Goal: Book appointment/travel/reservation

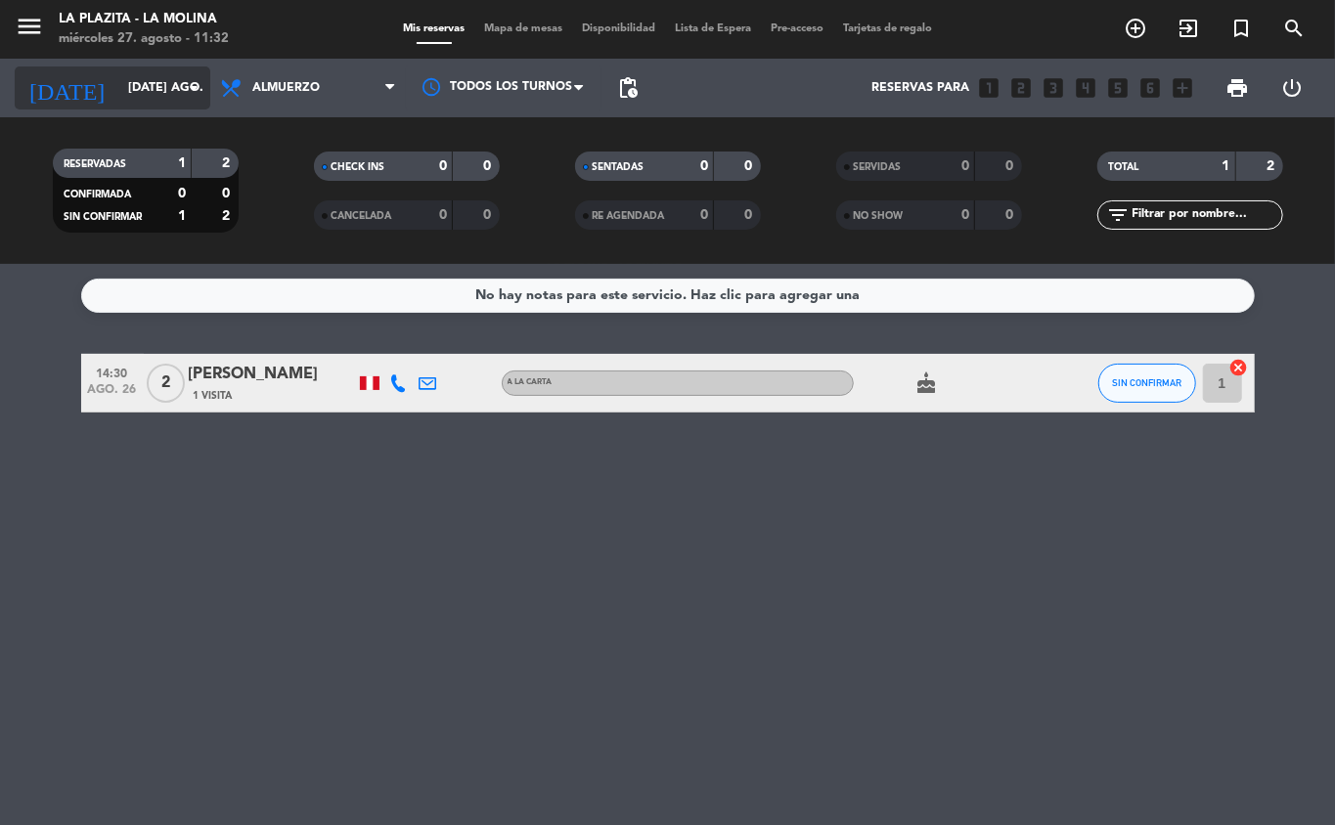
click at [188, 80] on icon "arrow_drop_down" at bounding box center [193, 87] width 23 height 23
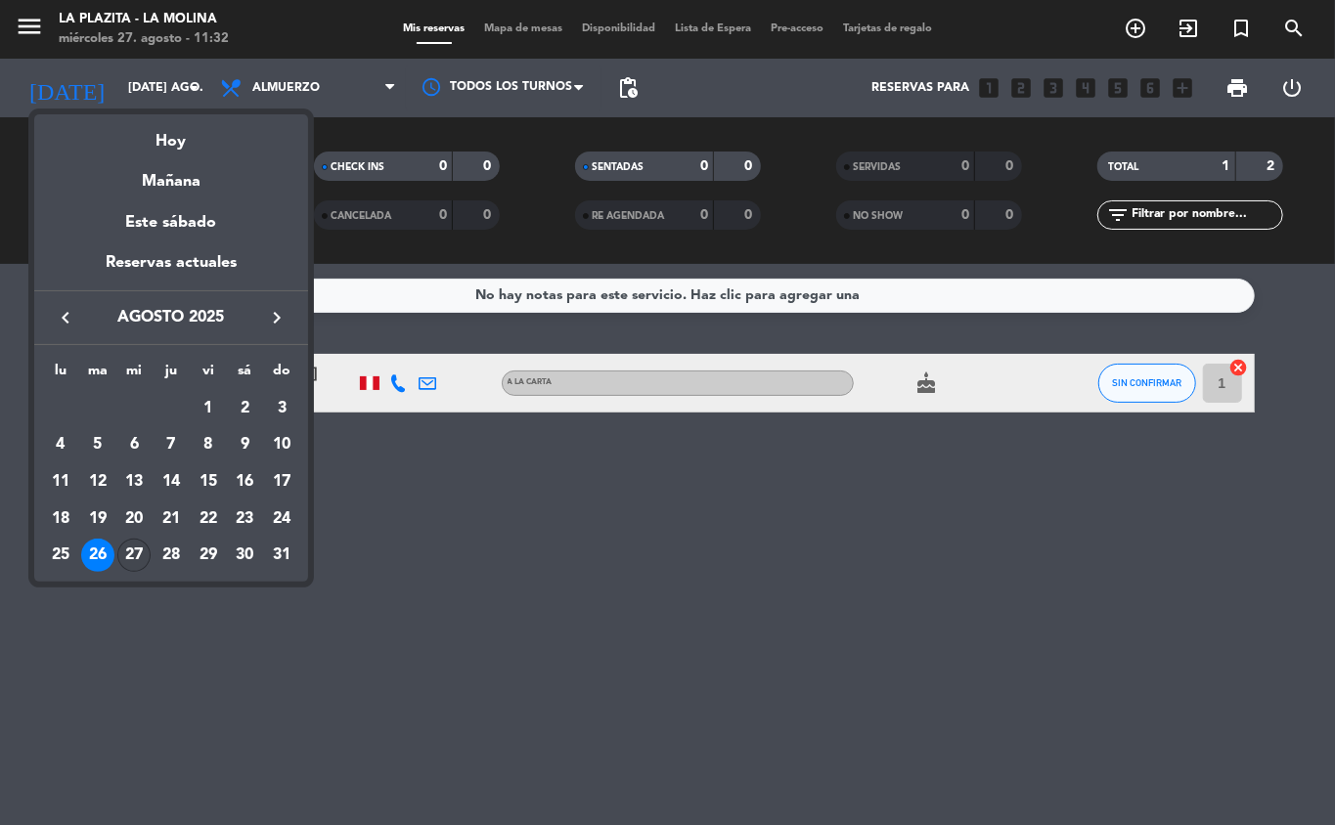
click at [142, 552] on div "27" at bounding box center [133, 555] width 33 height 33
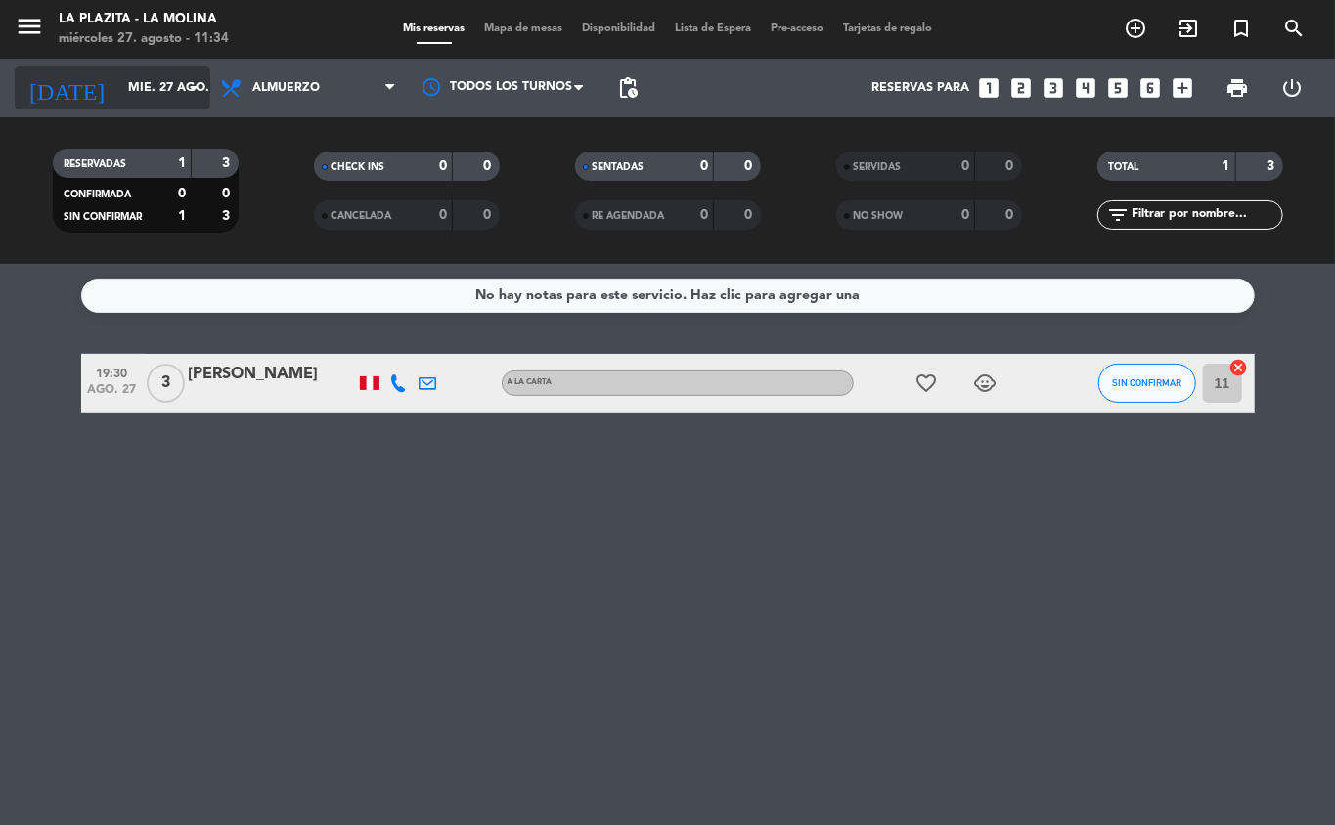
click at [189, 79] on icon "arrow_drop_down" at bounding box center [193, 87] width 23 height 23
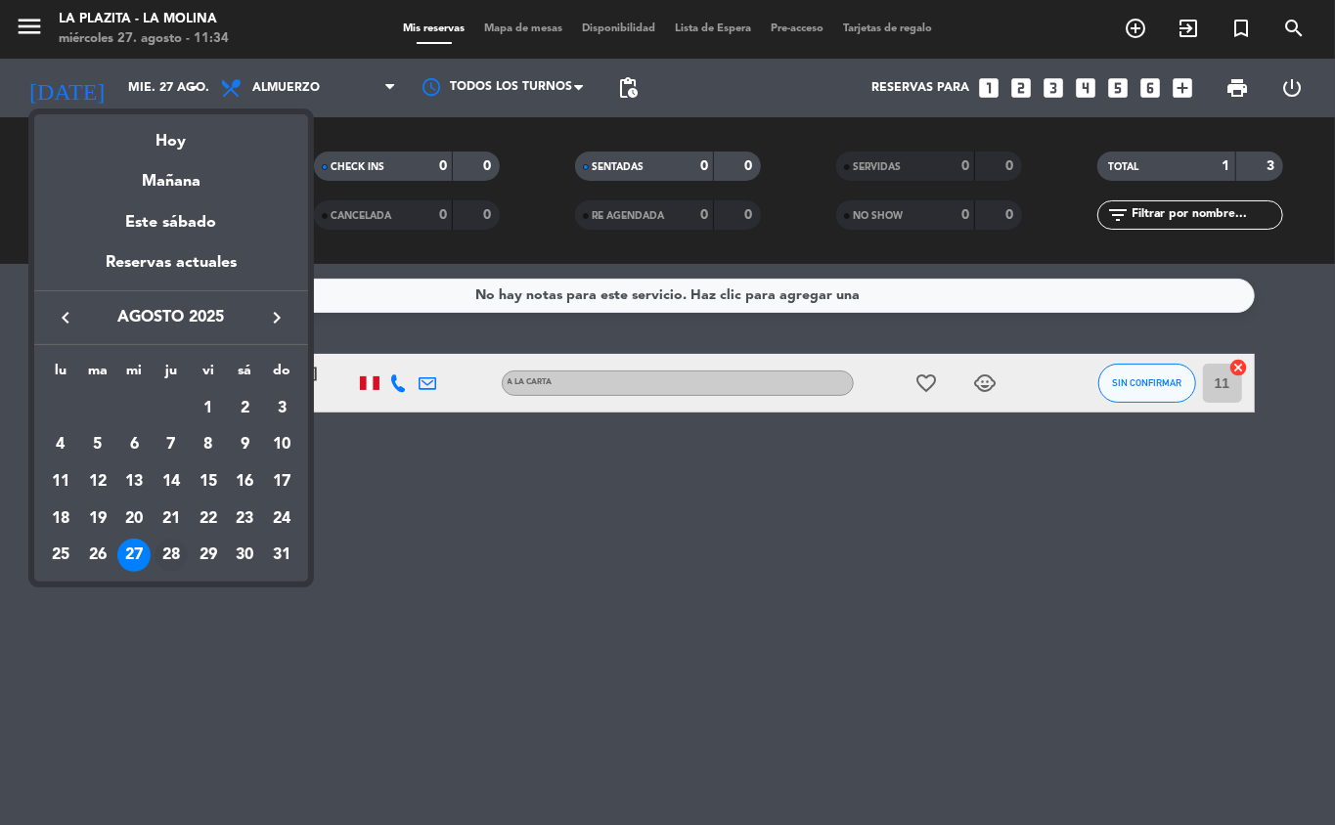
click at [166, 545] on div "28" at bounding box center [171, 555] width 33 height 33
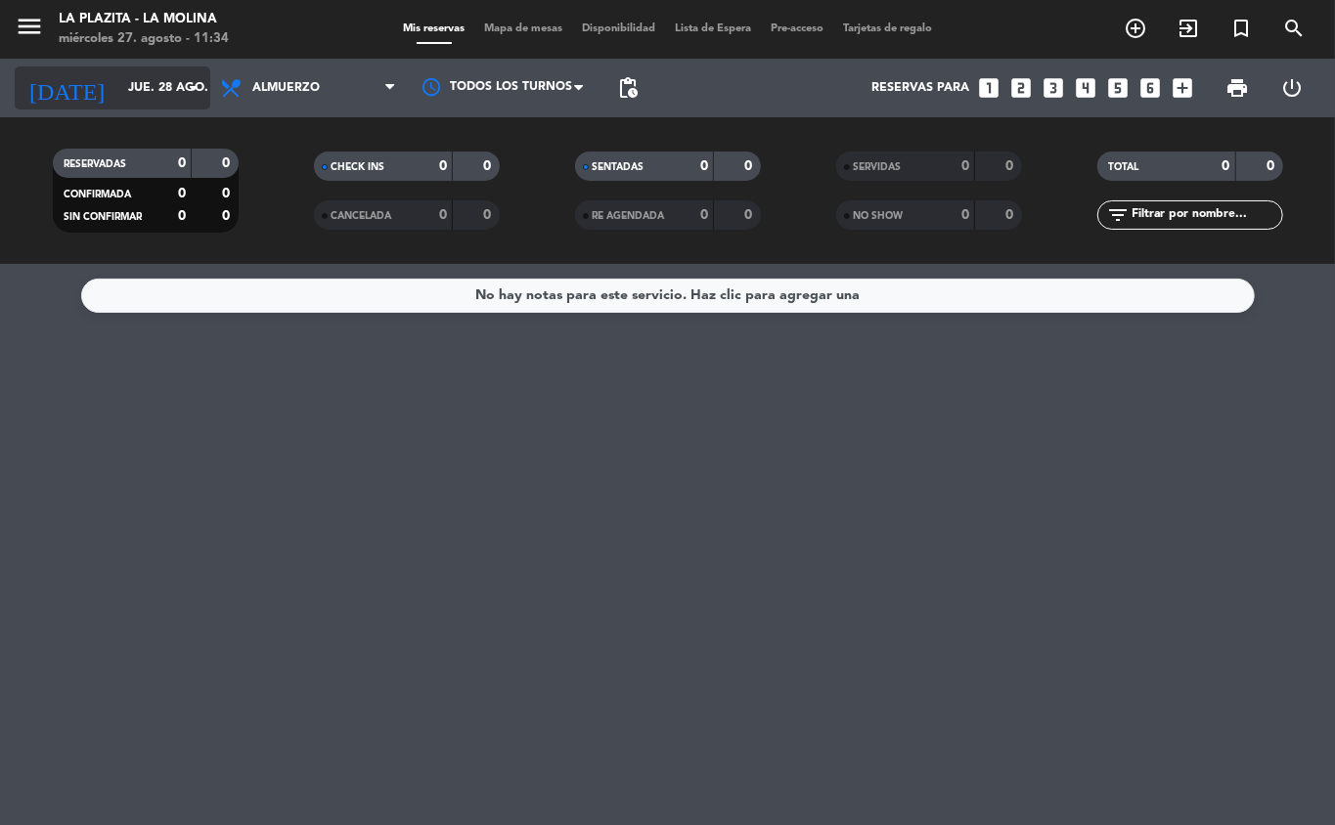
click at [199, 87] on icon "arrow_drop_down" at bounding box center [193, 87] width 23 height 23
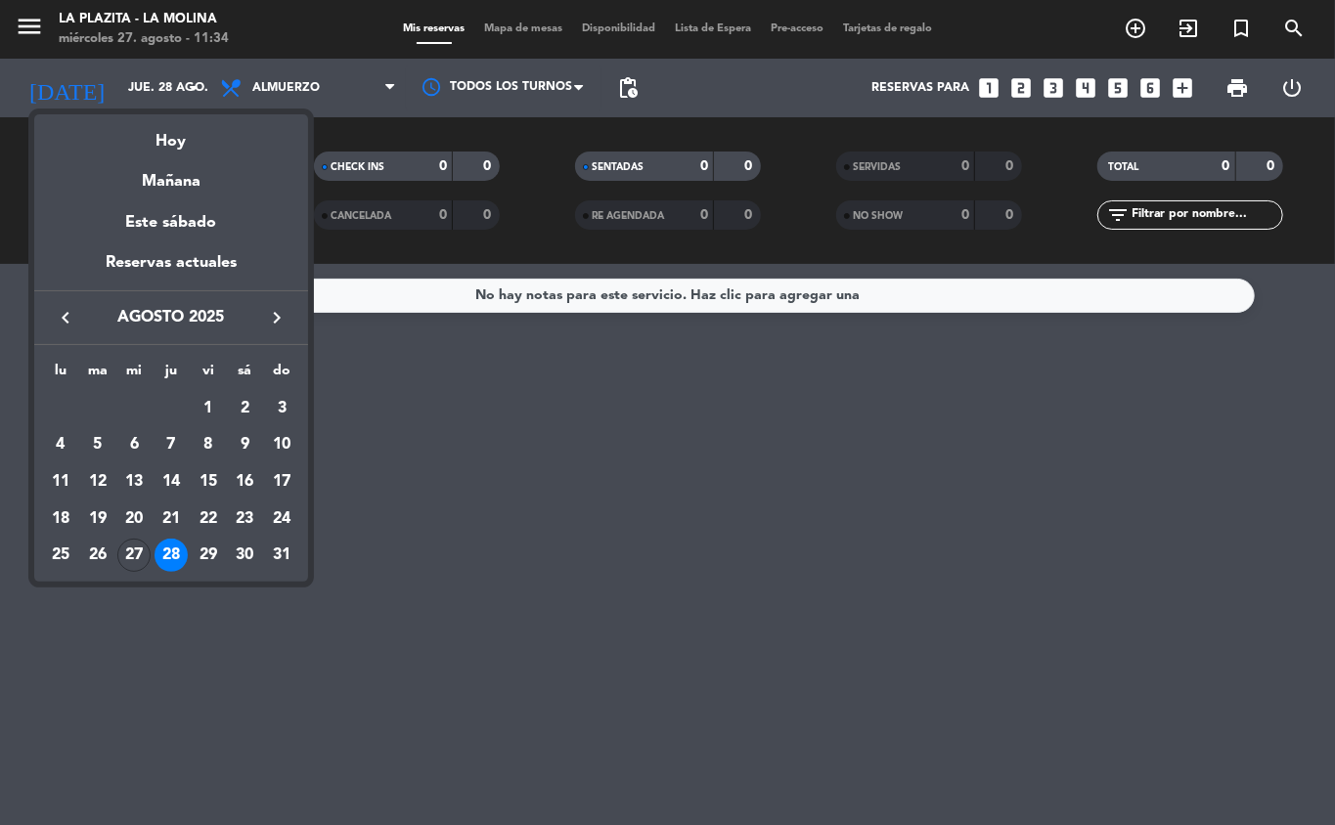
click at [208, 546] on div "29" at bounding box center [208, 555] width 33 height 33
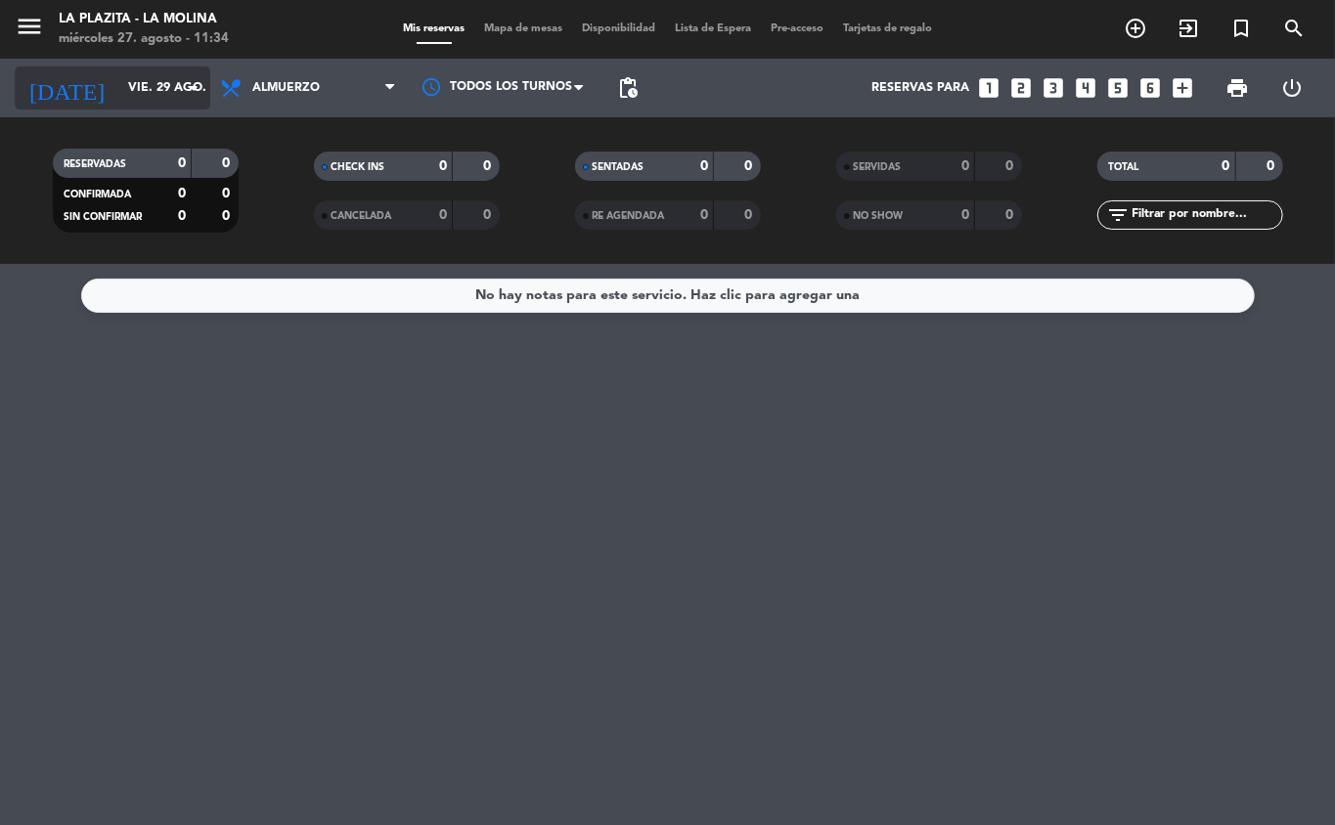
click at [188, 87] on icon "arrow_drop_down" at bounding box center [193, 87] width 23 height 23
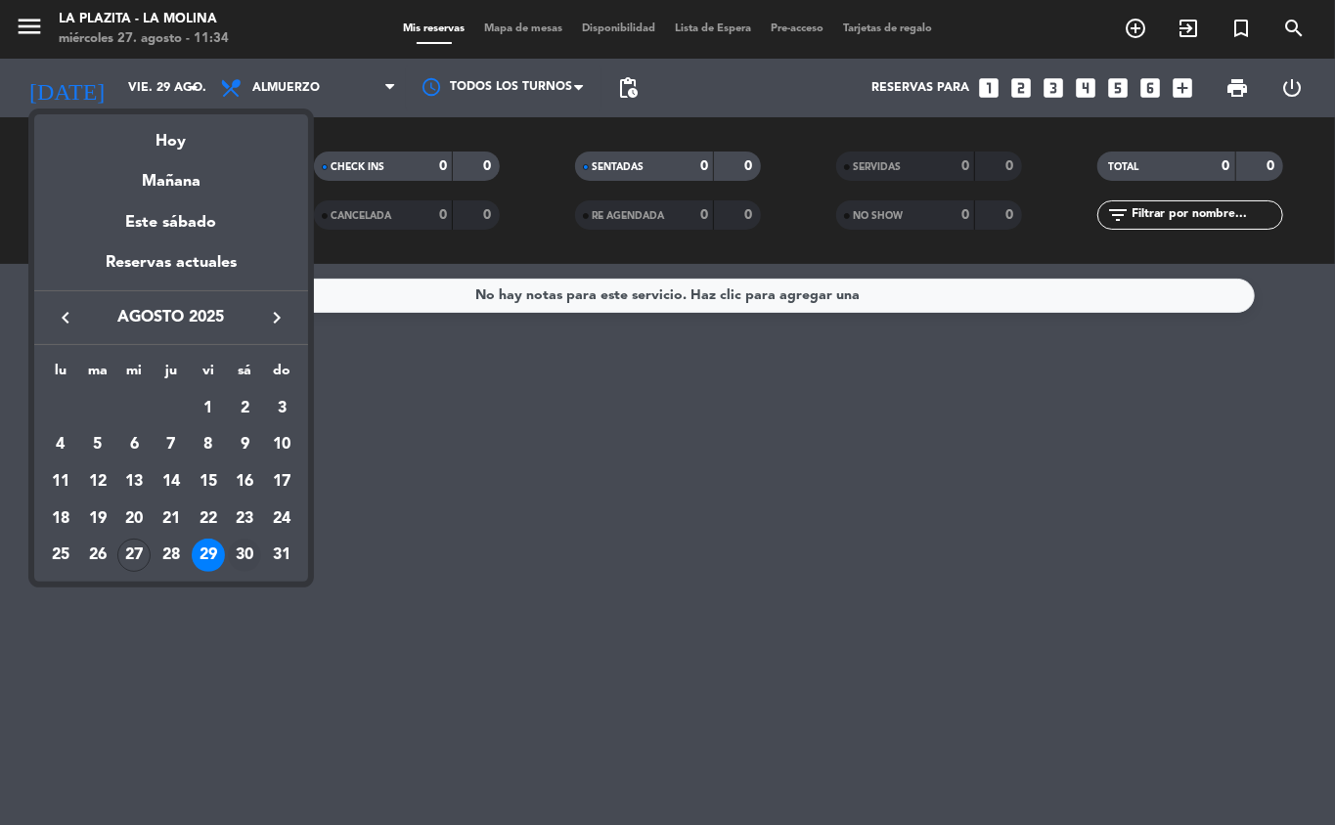
click at [252, 555] on div "30" at bounding box center [244, 555] width 33 height 33
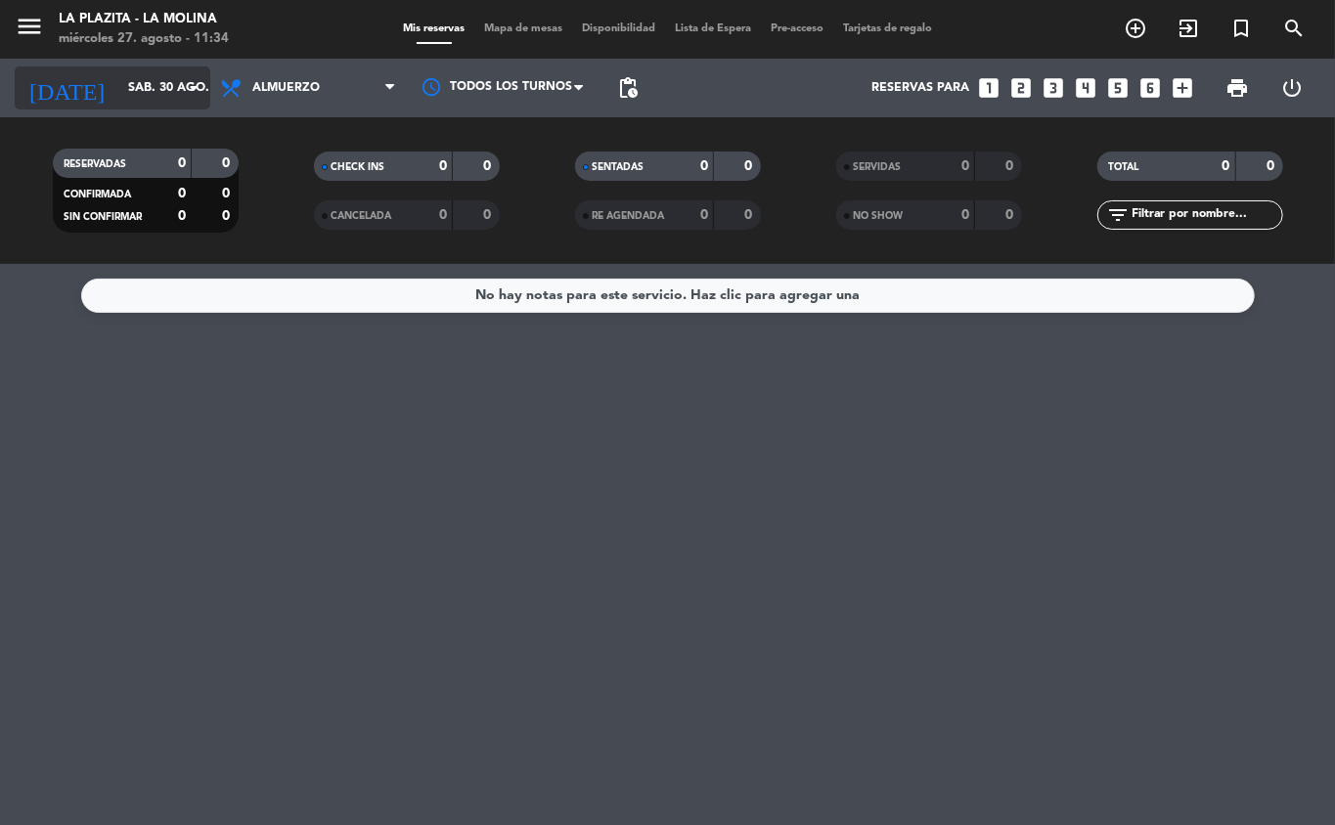
click at [196, 92] on icon "arrow_drop_down" at bounding box center [193, 87] width 23 height 23
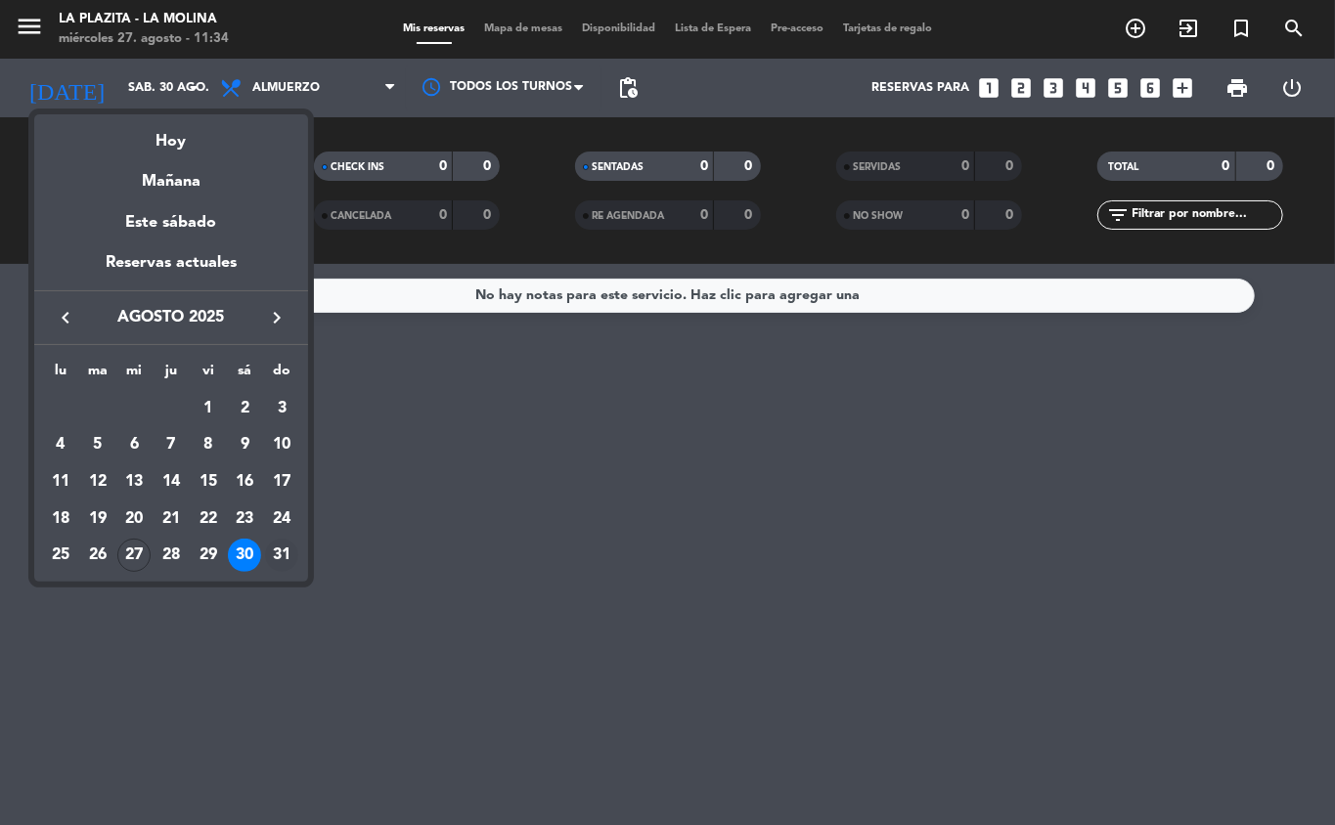
click at [275, 548] on div "31" at bounding box center [281, 555] width 33 height 33
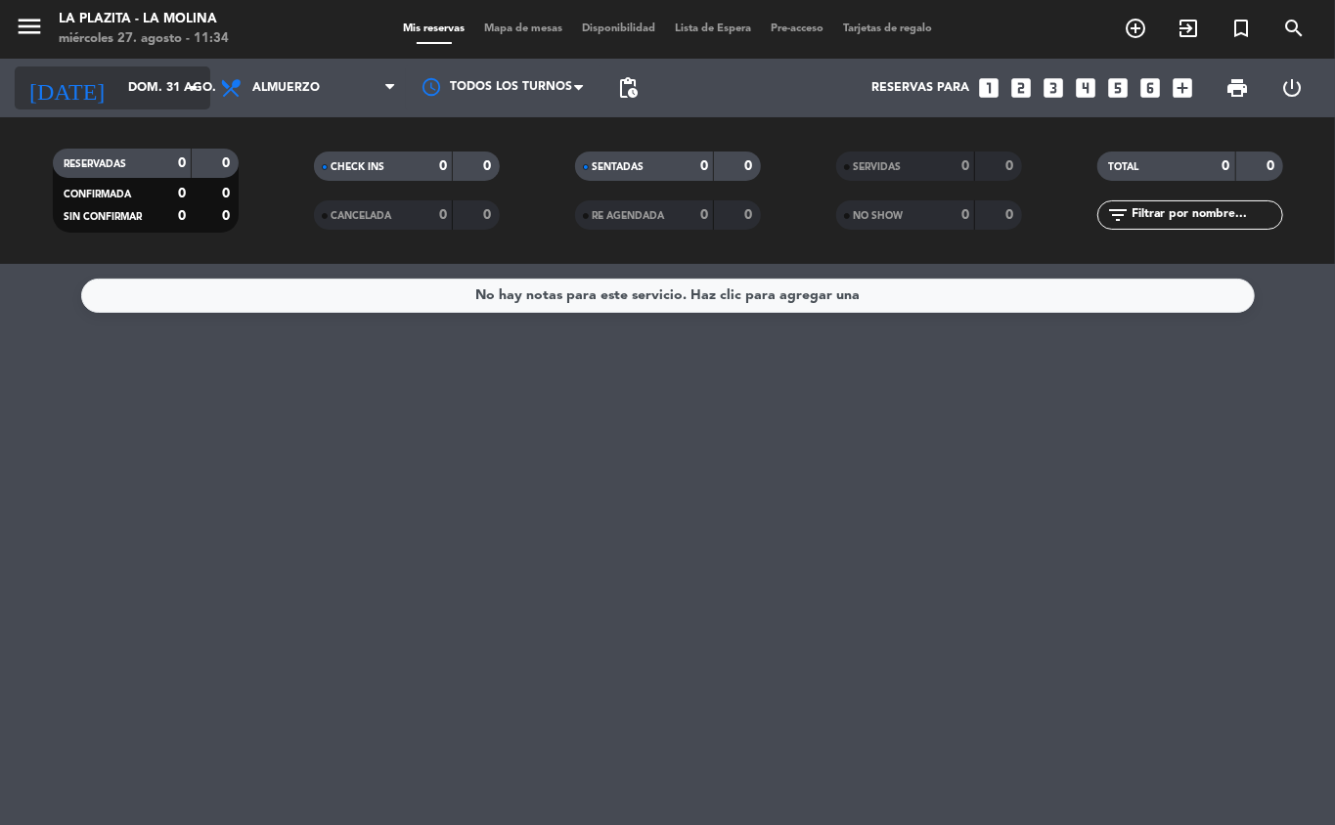
click at [185, 83] on icon "arrow_drop_down" at bounding box center [193, 87] width 23 height 23
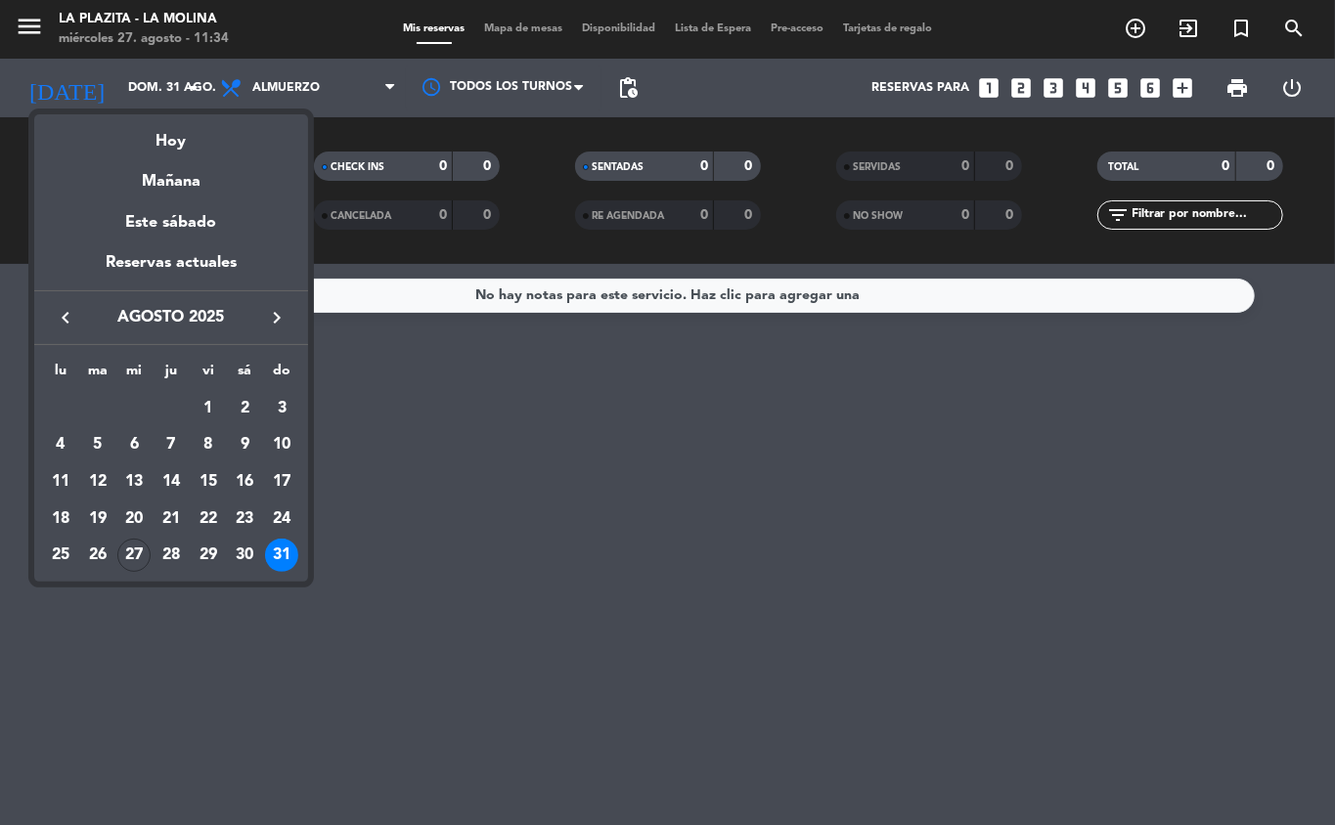
click at [143, 552] on div "27" at bounding box center [133, 555] width 33 height 33
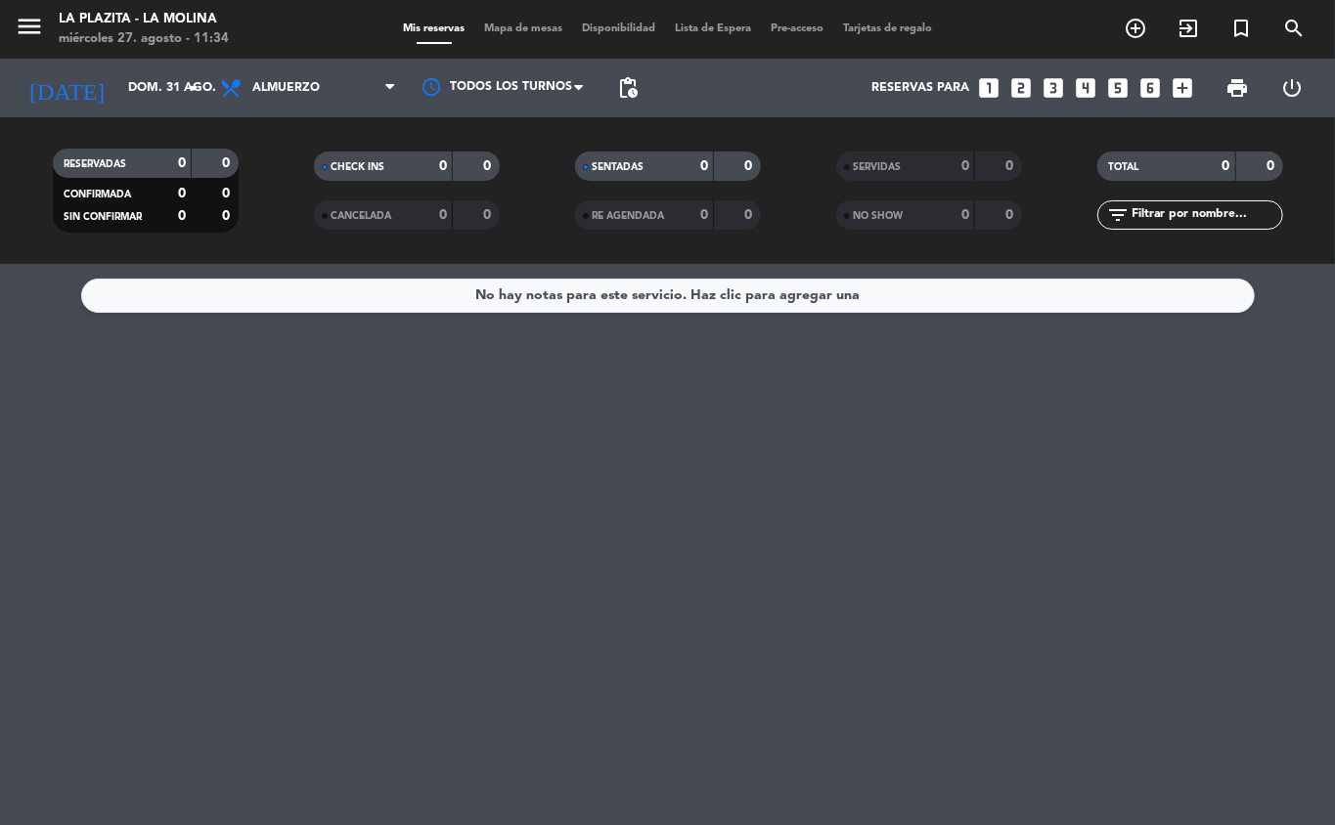
type input "mié. 27 ago."
